Goal: Task Accomplishment & Management: Use online tool/utility

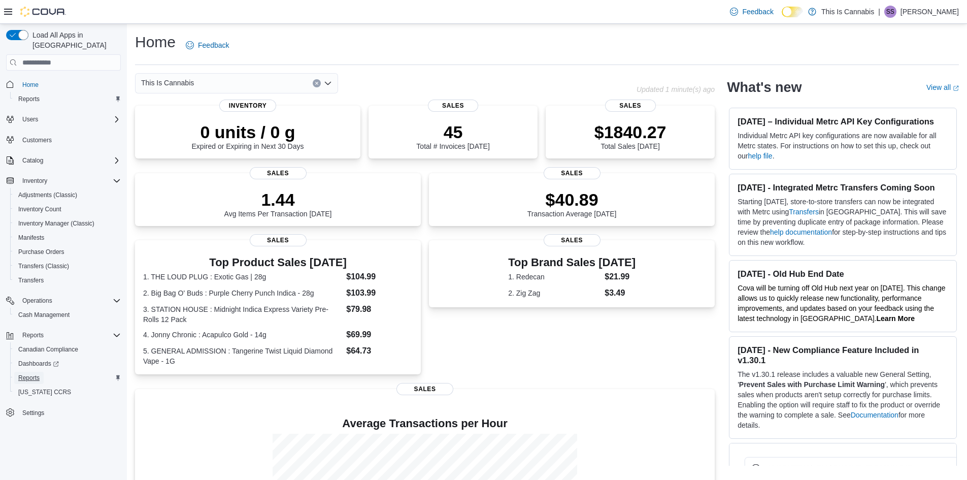
click at [35, 374] on span "Reports" at bounding box center [28, 378] width 21 height 8
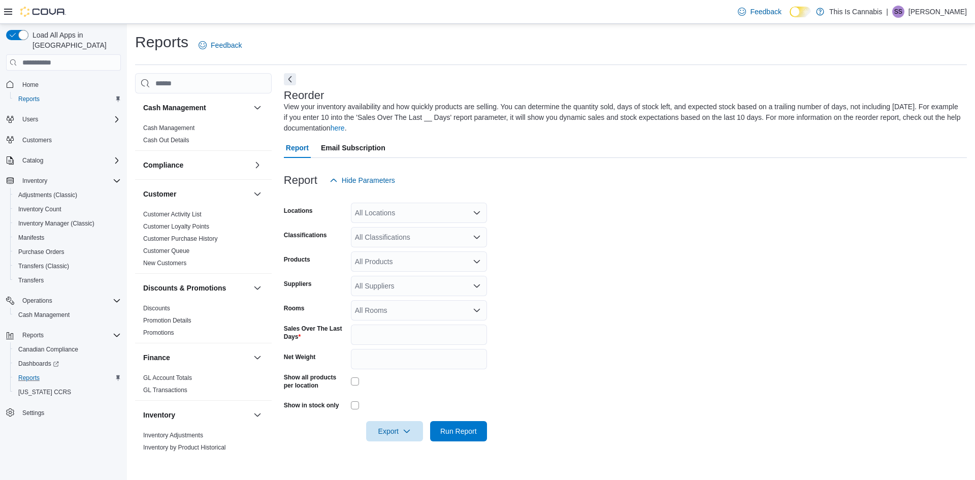
click at [395, 208] on div "All Locations" at bounding box center [419, 213] width 136 height 20
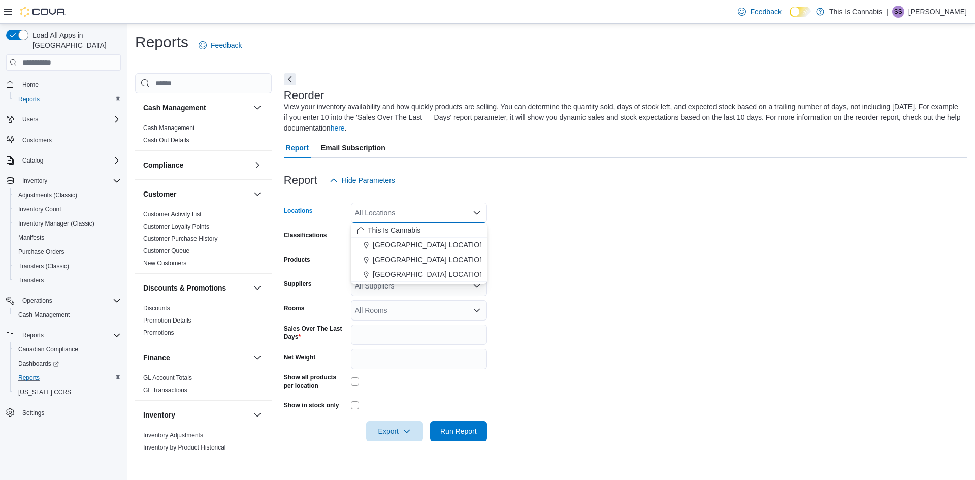
click at [398, 247] on span "[GEOGRAPHIC_DATA] LOCATION" at bounding box center [429, 245] width 112 height 10
click at [544, 244] on form "Locations [GEOGRAPHIC_DATA] LOCATION Combo box. Selected. [GEOGRAPHIC_DATA] LOC…" at bounding box center [625, 315] width 683 height 251
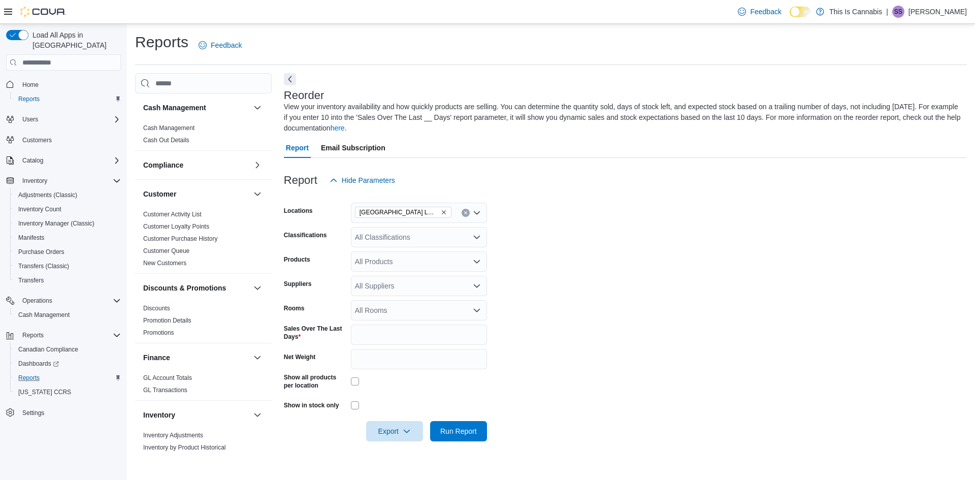
click at [418, 238] on div "All Classifications" at bounding box center [419, 237] width 136 height 20
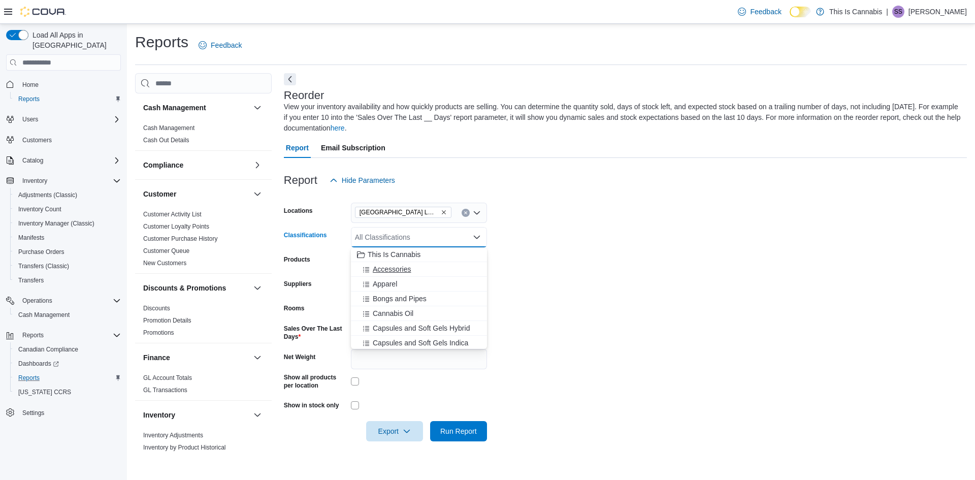
click at [402, 270] on span "Accessories" at bounding box center [392, 269] width 38 height 10
click at [410, 286] on span "Bongs and Pipes" at bounding box center [400, 284] width 54 height 10
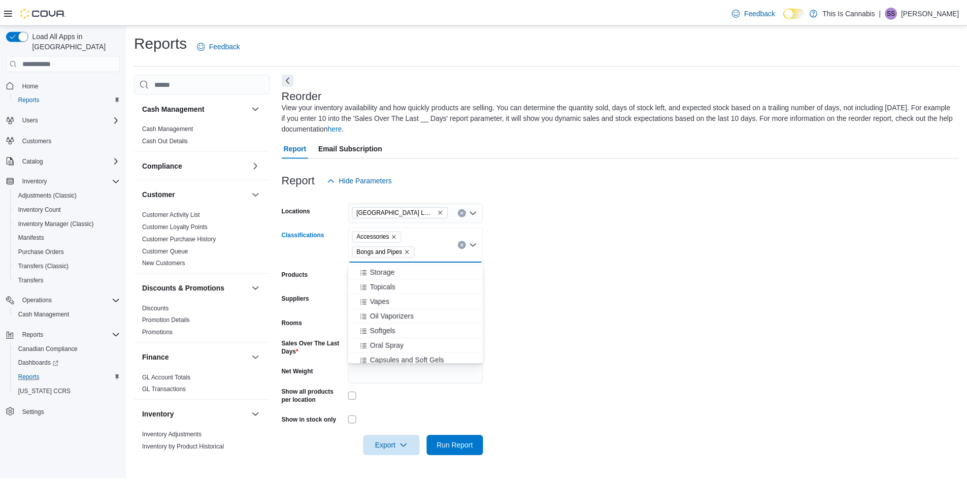
scroll to position [454, 0]
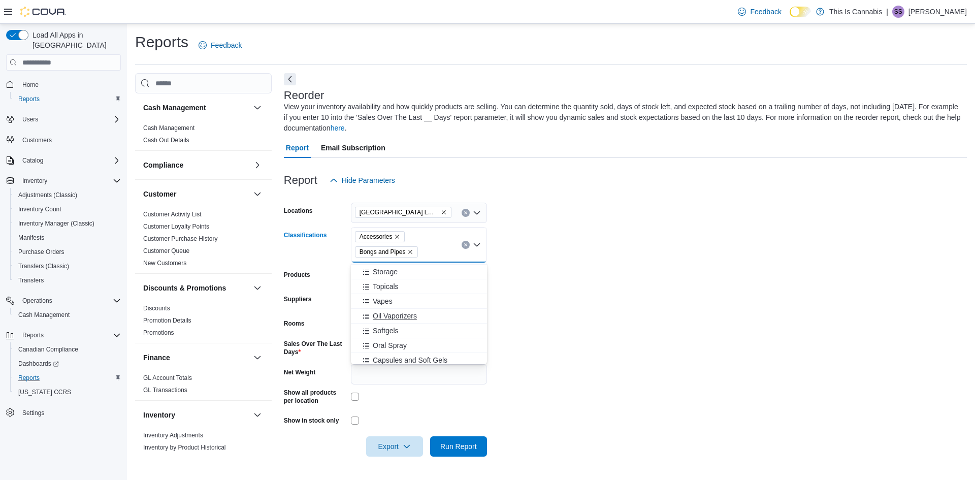
click at [410, 315] on span "Oil Vaporizers" at bounding box center [395, 316] width 44 height 10
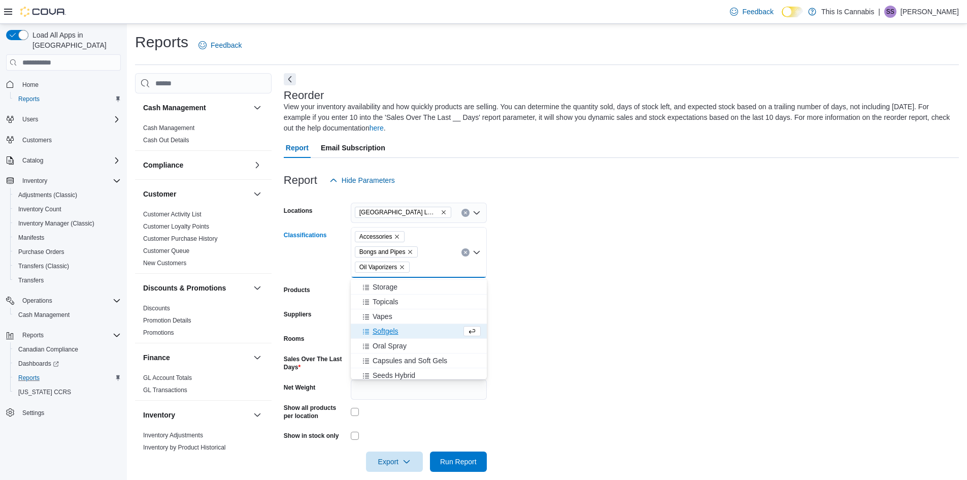
scroll to position [473, 0]
click at [425, 372] on span "Dry Herb Vaporizer" at bounding box center [403, 372] width 60 height 10
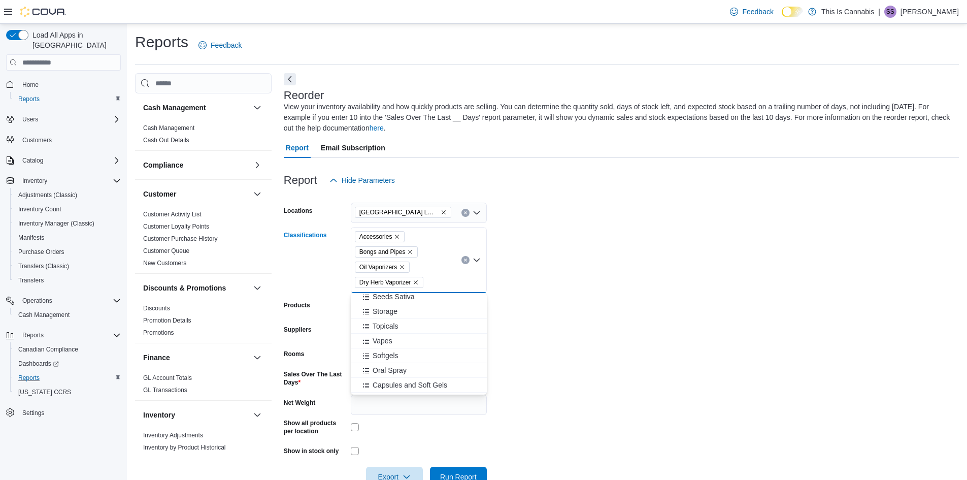
scroll to position [458, 0]
click at [546, 369] on form "Locations [GEOGRAPHIC_DATA] LOCATION Classifications Accessories Bongs and Pipe…" at bounding box center [621, 338] width 675 height 296
click at [421, 314] on div "All Products" at bounding box center [419, 307] width 136 height 20
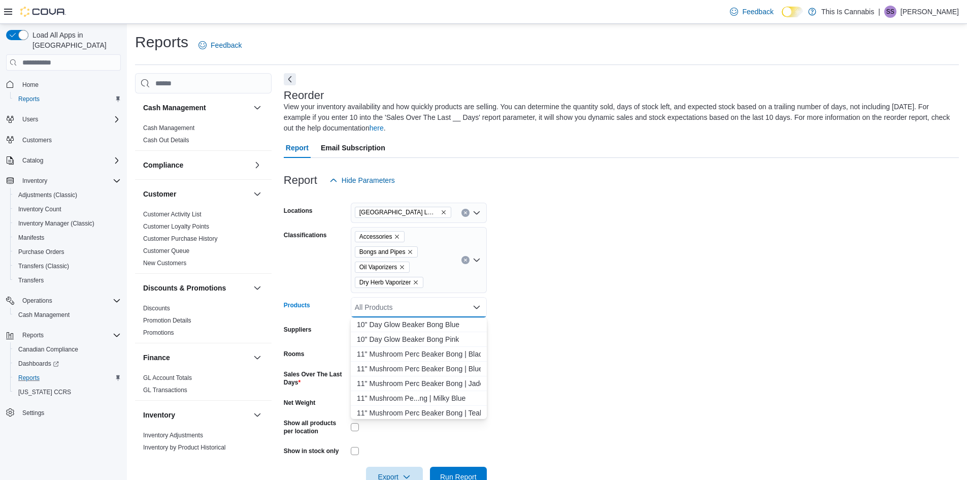
click at [548, 311] on form "Locations [GEOGRAPHIC_DATA] LOCATION Classifications Accessories Bongs and Pipe…" at bounding box center [621, 338] width 675 height 296
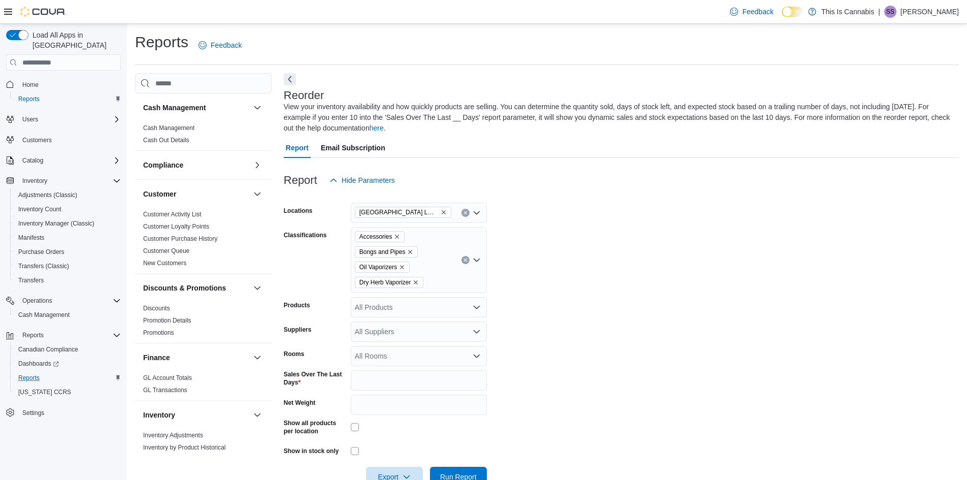
click at [456, 331] on div "All Suppliers" at bounding box center [419, 331] width 136 height 20
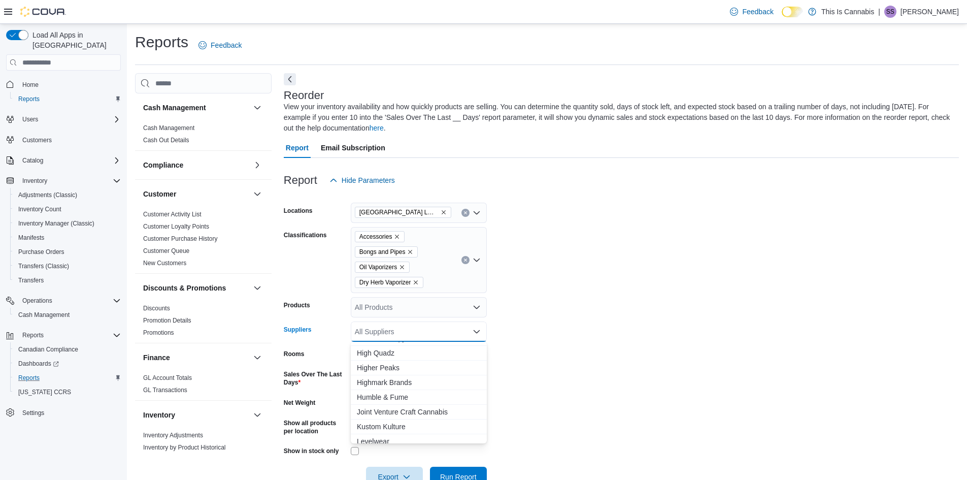
scroll to position [111, 0]
click at [373, 357] on span "Higher Peaks" at bounding box center [419, 356] width 124 height 10
click at [395, 371] on span "Humble & Fume" at bounding box center [419, 371] width 124 height 10
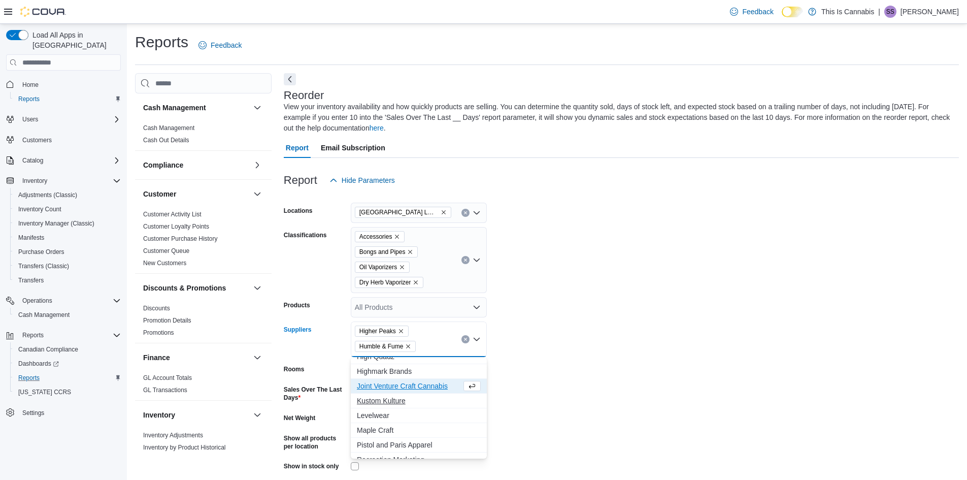
click at [386, 400] on span "Kustom Kulture" at bounding box center [419, 400] width 124 height 10
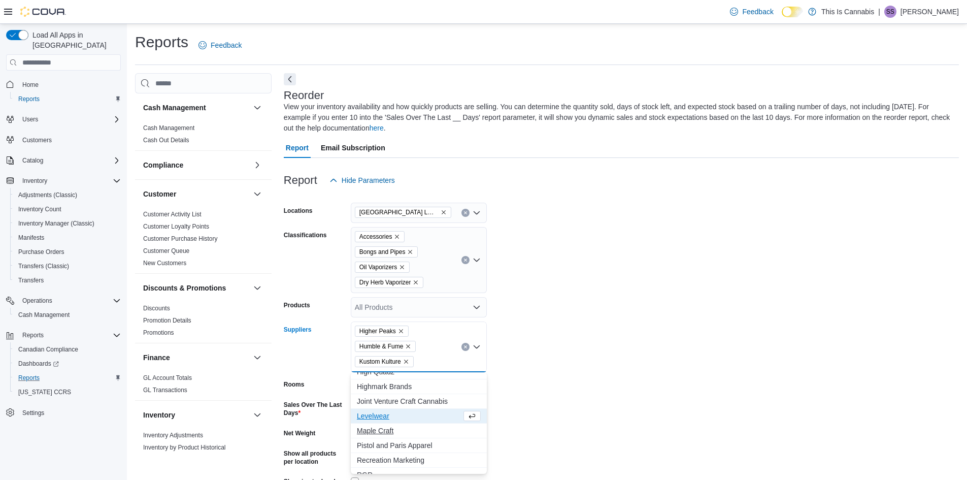
click at [386, 429] on span "Maple Craft" at bounding box center [419, 430] width 124 height 10
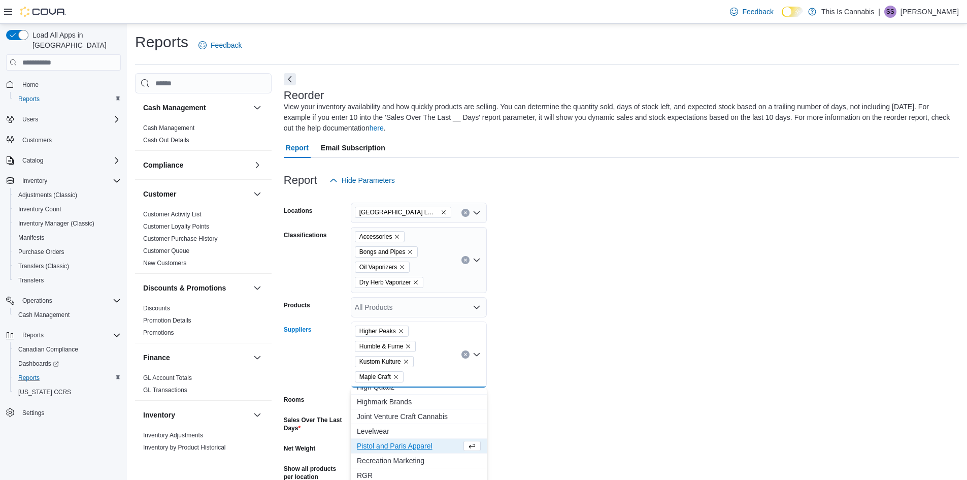
click at [396, 460] on span "Recreation Marketing" at bounding box center [419, 460] width 124 height 10
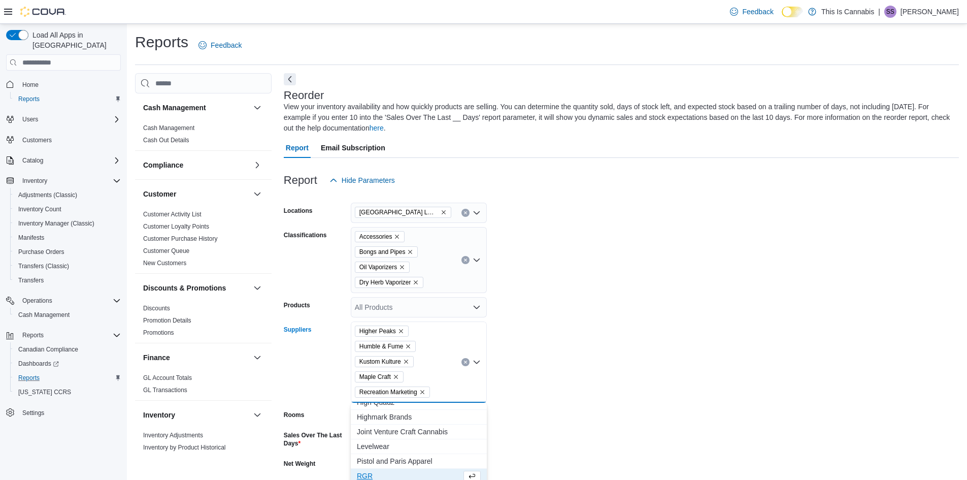
click at [365, 475] on span "RGR" at bounding box center [409, 476] width 105 height 10
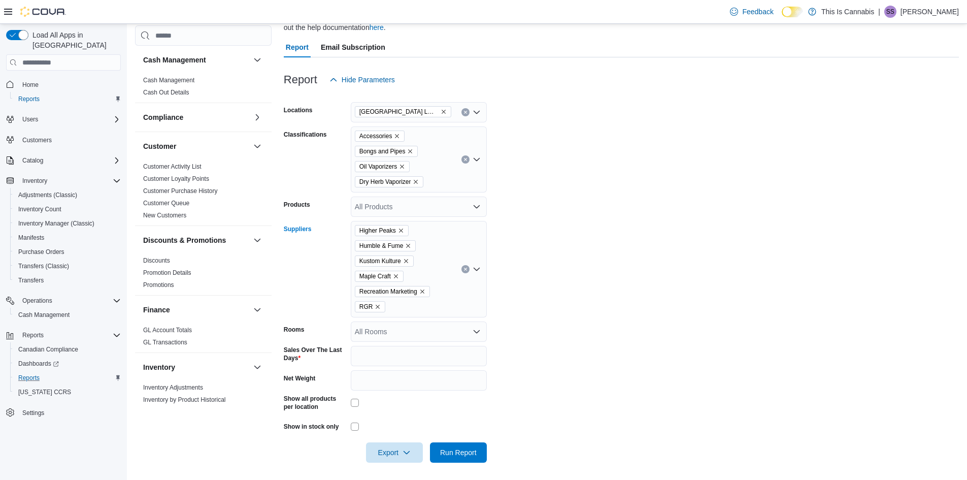
scroll to position [102, 0]
click at [436, 303] on div "Higher Peaks Humble & Fume Kustom Kulture Maple Craft Recreation Marketing RGR …" at bounding box center [419, 268] width 136 height 96
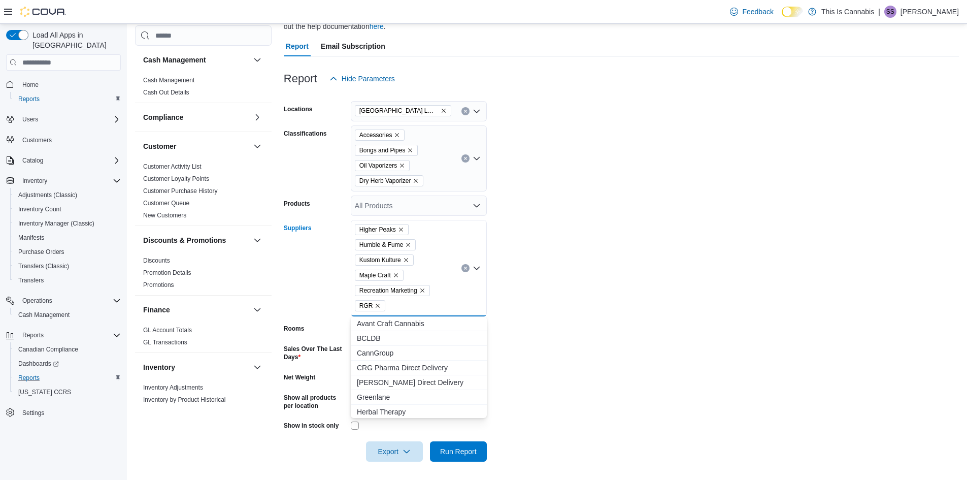
scroll to position [105, 0]
click at [410, 410] on span "West Coast Gifts" at bounding box center [419, 410] width 124 height 10
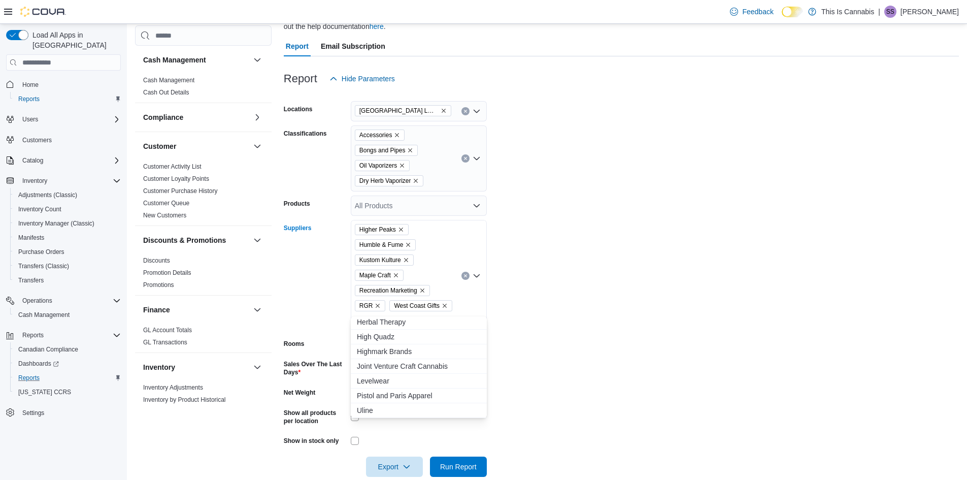
click at [565, 304] on form "Locations [GEOGRAPHIC_DATA] LOCATION Classifications Accessories Bongs and Pipe…" at bounding box center [621, 283] width 675 height 388
click at [457, 336] on div "All Rooms" at bounding box center [419, 346] width 136 height 20
click at [533, 313] on form "Locations [GEOGRAPHIC_DATA] LOCATION Classifications Accessories Bongs and Pipe…" at bounding box center [621, 283] width 675 height 388
drag, startPoint x: 390, startPoint y: 359, endPoint x: 342, endPoint y: 357, distance: 47.8
click at [343, 360] on div "Sales Over The Last Days *" at bounding box center [385, 370] width 203 height 20
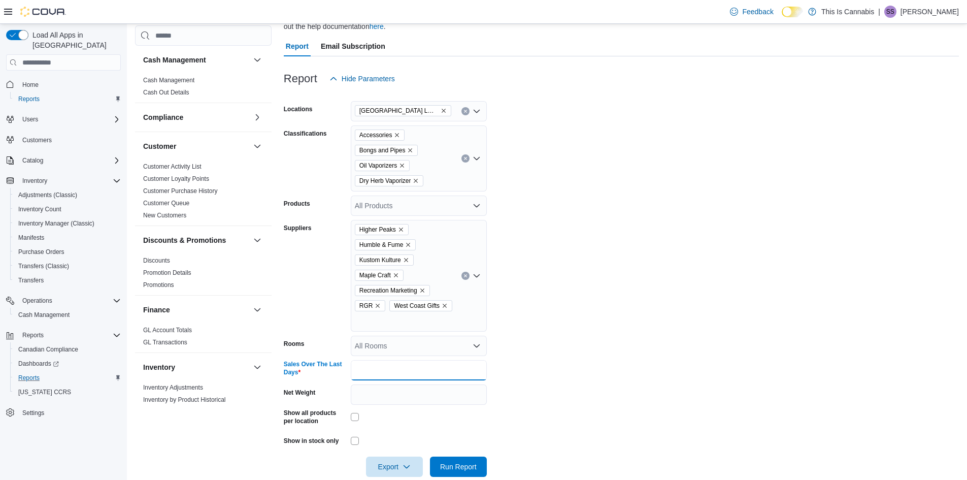
type input "**"
click at [559, 287] on form "Locations [GEOGRAPHIC_DATA] LOCATION Classifications Accessories Bongs and Pipe…" at bounding box center [621, 283] width 675 height 388
click at [466, 461] on span "Run Report" at bounding box center [458, 466] width 37 height 10
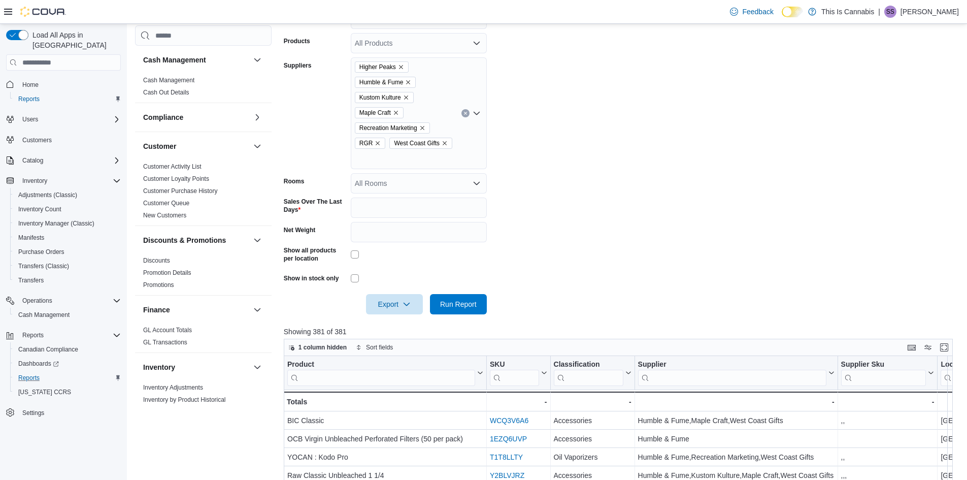
scroll to position [271, 0]
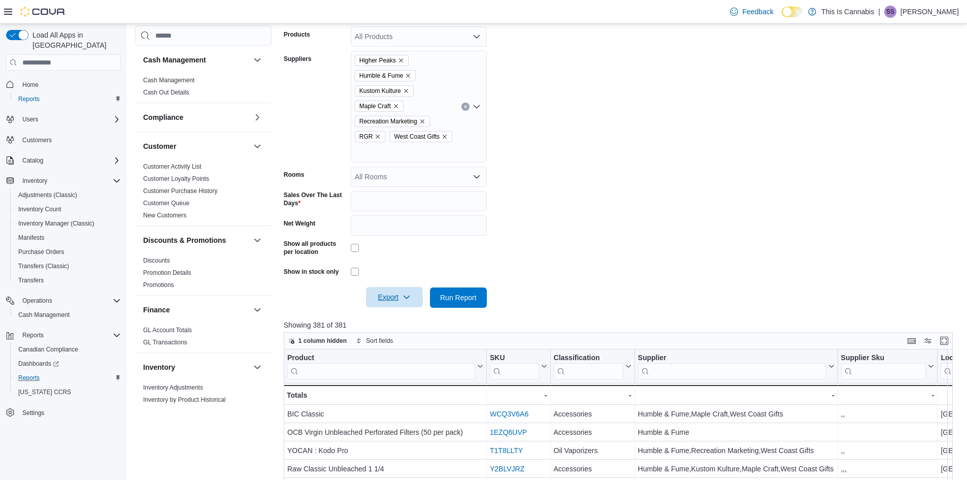
click at [391, 287] on span "Export" at bounding box center [394, 297] width 45 height 20
click at [392, 300] on span "Export to Excel" at bounding box center [396, 303] width 46 height 8
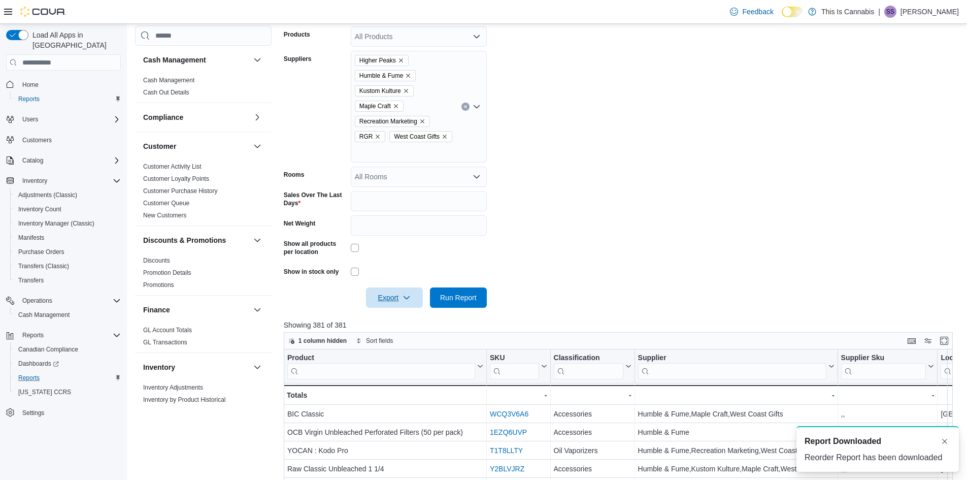
scroll to position [0, 0]
